Goal: Information Seeking & Learning: Compare options

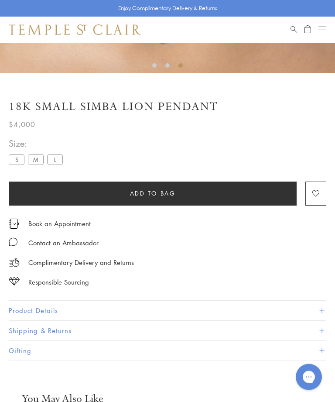
scroll to position [305, 0]
click at [58, 158] on label "L" at bounding box center [55, 159] width 16 height 11
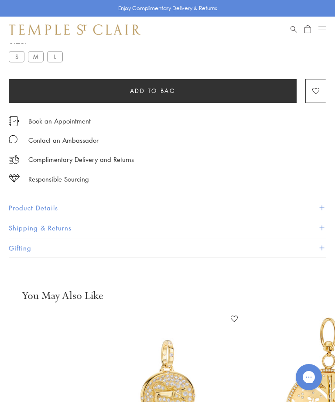
scroll to position [385, 0]
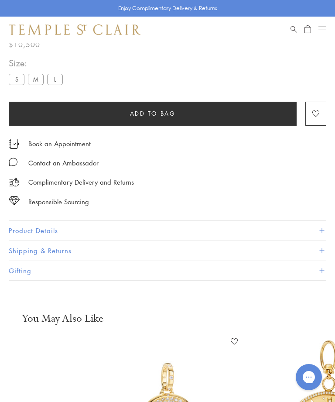
click at [325, 222] on button "Product Details" at bounding box center [168, 231] width 318 height 20
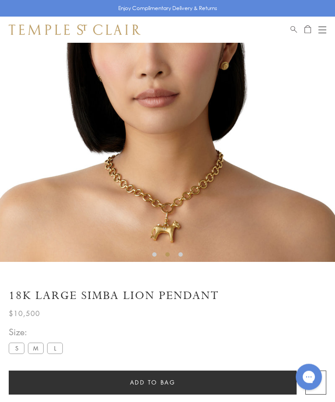
scroll to position [116, 0]
click at [39, 346] on label "M" at bounding box center [36, 348] width 16 height 11
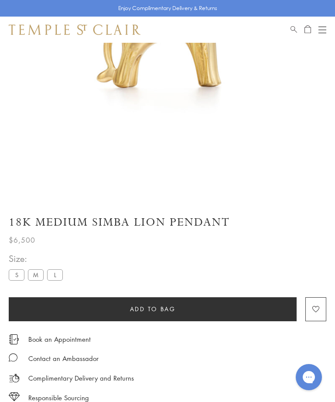
scroll to position [187, 0]
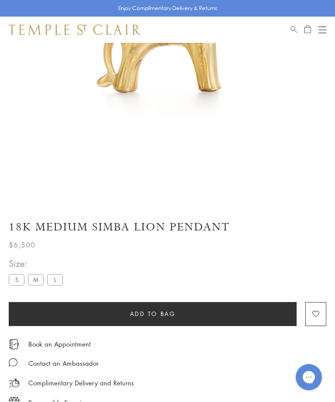
click at [18, 276] on label "S" at bounding box center [17, 279] width 16 height 11
